Goal: Task Accomplishment & Management: Manage account settings

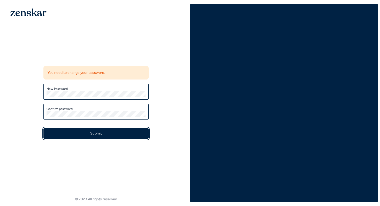
click at [93, 132] on button "Submit" at bounding box center [95, 133] width 105 height 11
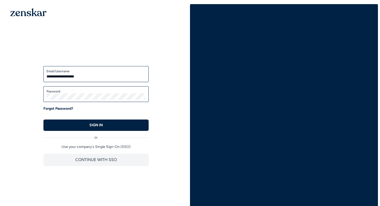
type input "**********"
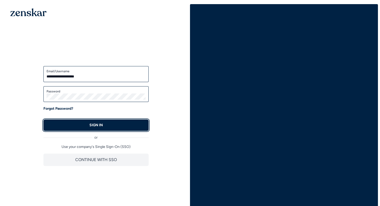
click at [83, 130] on button "SIGN IN" at bounding box center [95, 125] width 105 height 11
